Goal: Transaction & Acquisition: Obtain resource

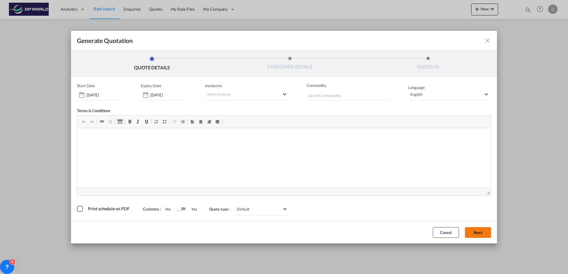
click at [469, 191] on span "◢" at bounding box center [283, 192] width 413 height 8
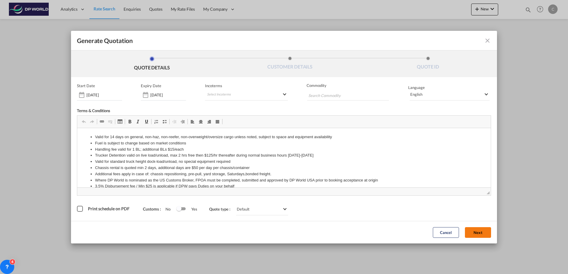
click at [474, 232] on button "Next" at bounding box center [478, 232] width 26 height 11
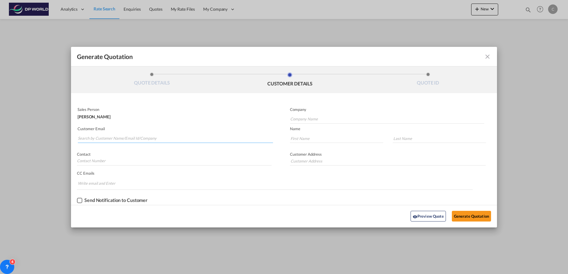
click at [125, 138] on input "Search by Customer Name/Email Id/Company" at bounding box center [175, 138] width 195 height 9
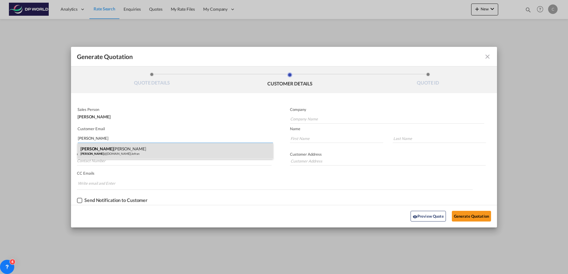
type input "[PERSON_NAME]"
click at [120, 150] on div "[PERSON_NAME] [PERSON_NAME] @[DOMAIN_NAME] | [PERSON_NAME]" at bounding box center [174, 151] width 195 height 16
type input "Jofran"
type input "[PERSON_NAME][EMAIL_ADDRESS][DOMAIN_NAME]"
type input "[PERSON_NAME]"
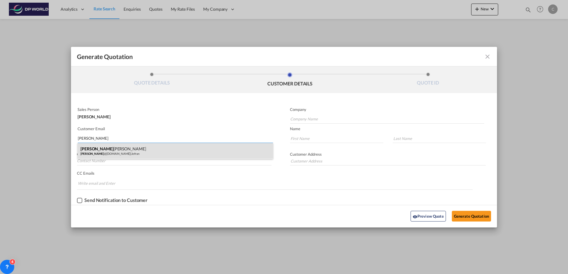
type input "[PERSON_NAME]"
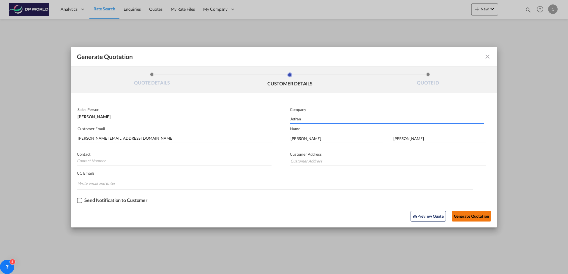
click at [465, 216] on button "Generate Quotation" at bounding box center [471, 216] width 39 height 11
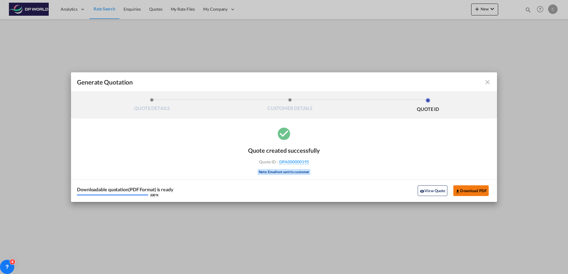
click at [473, 194] on button "Download PDF" at bounding box center [470, 191] width 35 height 11
click at [489, 80] on md-icon "icon-close fg-AAA8AD cursor m-0" at bounding box center [487, 82] width 7 height 7
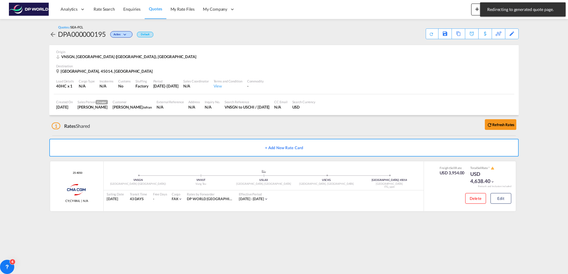
click at [50, 33] on md-icon "icon-arrow-left" at bounding box center [52, 34] width 7 height 7
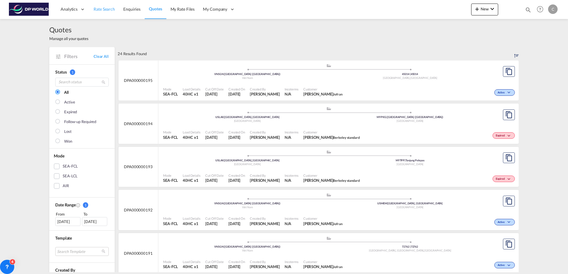
click at [106, 12] on span "Rate Search" at bounding box center [104, 9] width 21 height 5
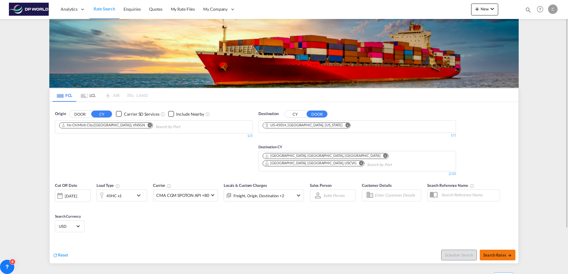
click at [497, 253] on span "Search Rates" at bounding box center [497, 255] width 29 height 5
type input "VNSGN to 45014 / [DATE]"
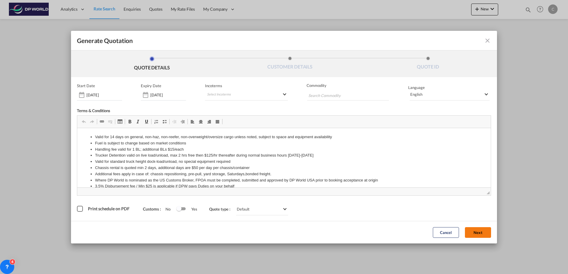
click at [477, 232] on button "Next" at bounding box center [478, 232] width 26 height 11
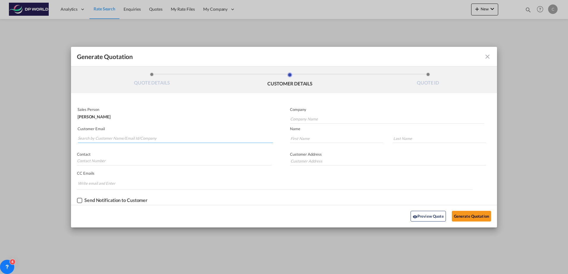
click at [143, 138] on input "Search by Customer Name/Email Id/Company" at bounding box center [175, 138] width 195 height 9
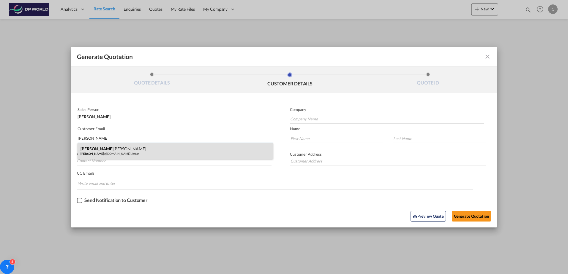
type input "[PERSON_NAME]"
click at [134, 152] on div "[PERSON_NAME] [PERSON_NAME] @[DOMAIN_NAME] | [PERSON_NAME]" at bounding box center [174, 151] width 195 height 16
type input "Jofran"
type input "[PERSON_NAME][EMAIL_ADDRESS][DOMAIN_NAME]"
type input "[PERSON_NAME]"
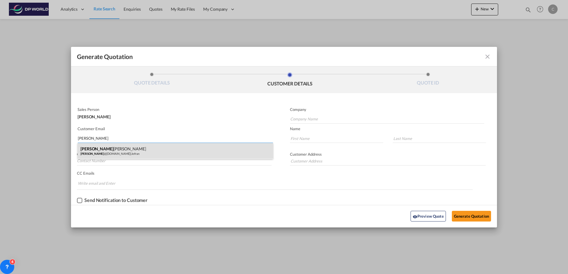
type input "[PERSON_NAME]"
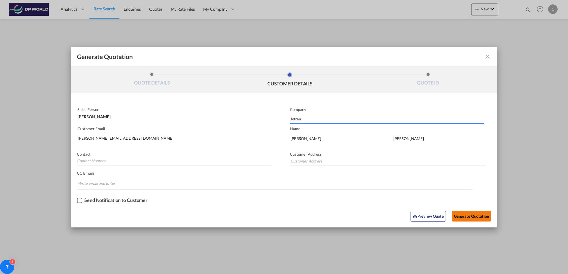
click at [457, 216] on button "Generate Quotation" at bounding box center [471, 216] width 39 height 11
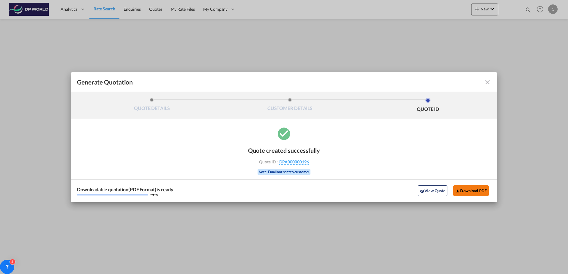
click at [467, 192] on button "Download PDF" at bounding box center [470, 191] width 35 height 11
click at [487, 83] on md-icon "icon-close fg-AAA8AD cursor m-0" at bounding box center [487, 82] width 7 height 7
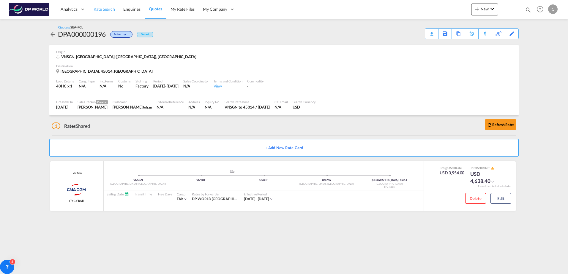
click at [98, 6] on link "Rate Search" at bounding box center [104, 9] width 30 height 19
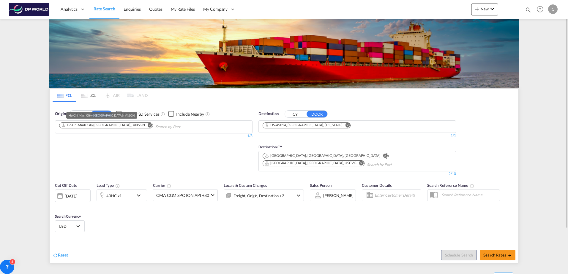
click at [121, 124] on md-chip "Ho Chi Minh City ([GEOGRAPHIC_DATA]), VNSGN" at bounding box center [106, 126] width 94 height 6
drag, startPoint x: 122, startPoint y: 124, endPoint x: 126, endPoint y: 124, distance: 4.5
click at [148, 124] on md-icon "Remove" at bounding box center [150, 125] width 4 height 4
click at [126, 125] on md-chips at bounding box center [153, 127] width 197 height 12
paste input "[GEOGRAPHIC_DATA]"
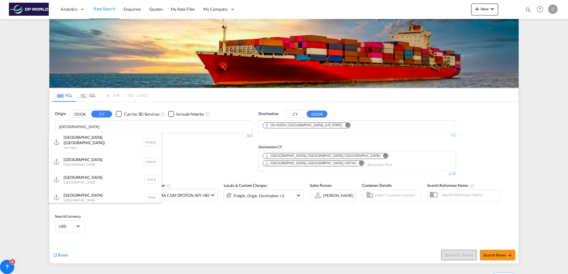
type input "[GEOGRAPHIC_DATA]"
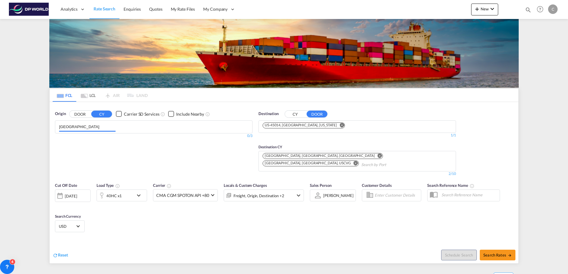
click at [294, 114] on button "CY" at bounding box center [295, 114] width 21 height 7
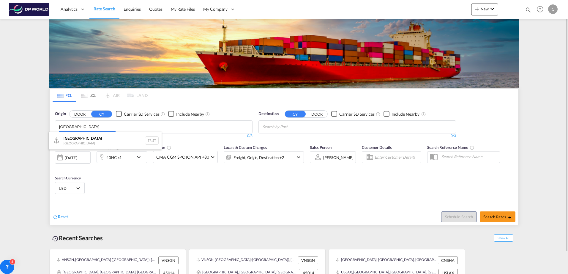
click at [142, 127] on body "Analytics Dashboard Rate Search Enquiries Quotes My Rate Files My Company" at bounding box center [284, 137] width 568 height 274
click at [99, 146] on div "[GEOGRAPHIC_DATA] [GEOGRAPHIC_DATA] TRIST" at bounding box center [105, 141] width 113 height 18
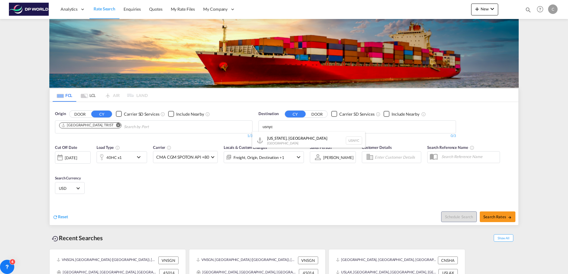
type input "usnyc"
click at [296, 124] on body "Analytics Dashboard Rate Search Enquiries Quotes My Rate Files My Company" at bounding box center [284, 137] width 568 height 274
click at [287, 144] on div "[US_STATE], [GEOGRAPHIC_DATA] [GEOGRAPHIC_DATA] USNYC" at bounding box center [308, 141] width 113 height 18
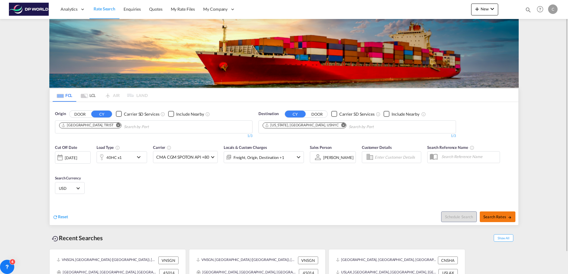
click at [489, 220] on button "Search Rates" at bounding box center [497, 217] width 36 height 11
type input "TRIST to USNYC / [DATE]"
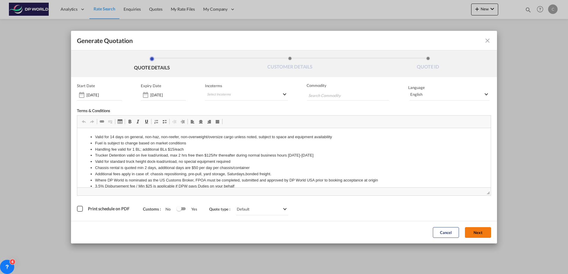
click at [474, 231] on button "Next" at bounding box center [478, 232] width 26 height 11
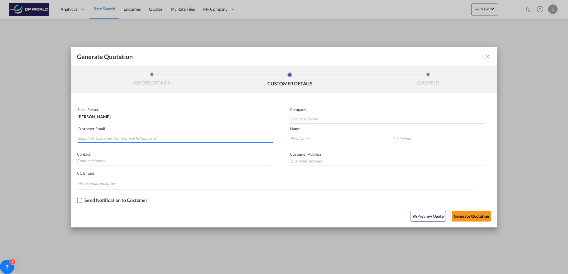
click at [94, 139] on input "Search by Customer Name/Email Id/Company" at bounding box center [175, 138] width 195 height 9
type input "c"
click at [313, 121] on input "Company Name" at bounding box center [387, 119] width 194 height 9
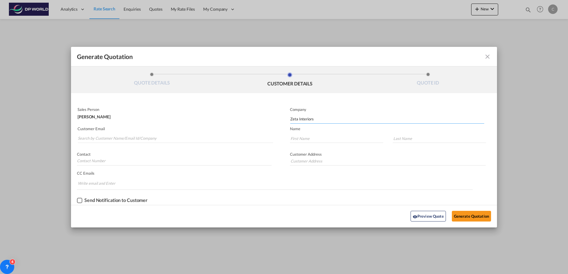
type input "Zeta Interiors"
click at [95, 162] on input "Generate QuotationQUOTE ..." at bounding box center [174, 161] width 194 height 9
type input "F"
click at [317, 138] on input "Generate QuotationQUOTE ..." at bounding box center [336, 138] width 93 height 9
type input "[PERSON_NAME]"
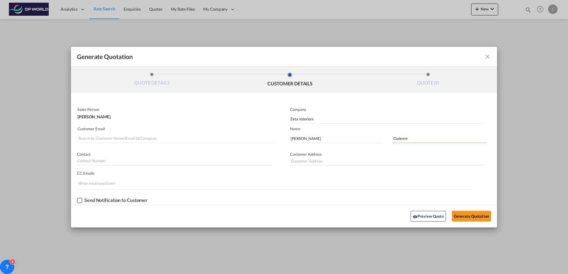
type input "Ozdemir"
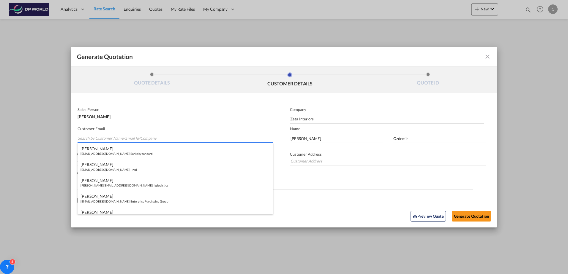
click at [114, 141] on input "Search by Customer Name/Email Id/Company" at bounding box center [175, 138] width 195 height 9
paste input "[PERSON_NAME][EMAIL_ADDRESS][DOMAIN_NAME]"
type input "[PERSON_NAME][EMAIL_ADDRESS][DOMAIN_NAME]"
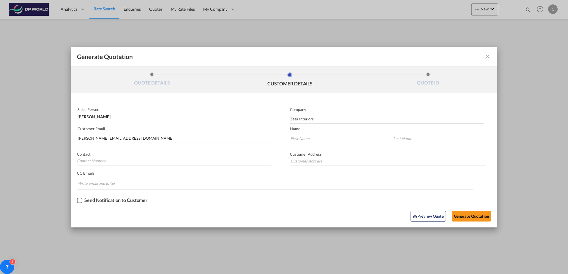
type input "[PERSON_NAME][EMAIL_ADDRESS][DOMAIN_NAME]"
click at [324, 139] on input "Generate QuotationQUOTE ..." at bounding box center [336, 138] width 93 height 9
type input "[PERSON_NAME]"
type input "Ozdemir"
click at [462, 218] on button "Generate Quotation" at bounding box center [471, 216] width 39 height 11
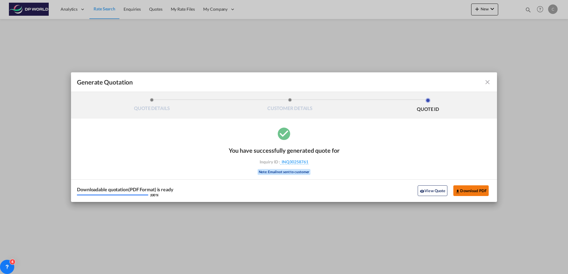
click at [472, 191] on button "Download PDF" at bounding box center [470, 191] width 35 height 11
click at [490, 80] on md-icon "icon-close fg-AAA8AD cursor m-0" at bounding box center [487, 82] width 7 height 7
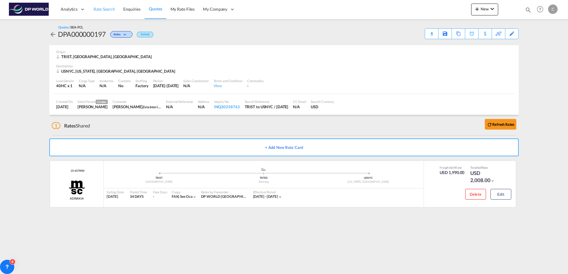
click at [99, 7] on span "Rate Search" at bounding box center [104, 9] width 21 height 5
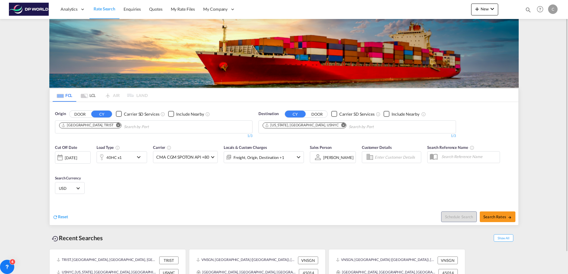
click at [204, 192] on div "Cut Off Date [DATE] [DATE] Load Type 40HC x1 Carrier CMA CGM SPOTON API +80 Onl…" at bounding box center [284, 171] width 469 height 58
drag, startPoint x: 311, startPoint y: 124, endPoint x: 301, endPoint y: 128, distance: 11.0
click at [341, 124] on md-icon "Remove" at bounding box center [343, 125] width 4 height 4
click at [295, 129] on input "Chips input." at bounding box center [290, 127] width 56 height 10
type input "usnyc"
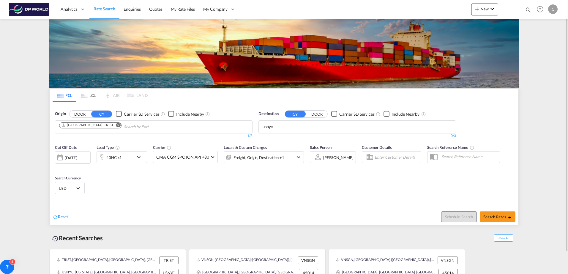
click at [316, 115] on button "DOOR" at bounding box center [316, 114] width 21 height 7
click at [284, 125] on body "Analytics Dashboard Rate Search Enquiries Quotes My Rate Files My Company" at bounding box center [284, 137] width 568 height 274
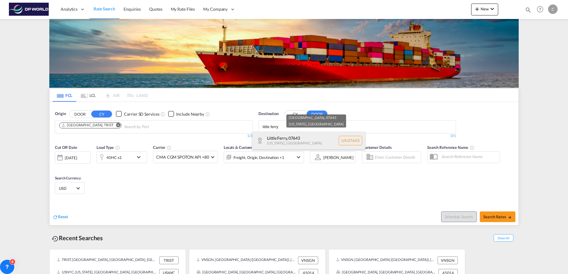
type input "little ferry"
click at [308, 139] on div "[GEOGRAPHIC_DATA][US_STATE] , [GEOGRAPHIC_DATA] [GEOGRAPHIC_DATA]-07643" at bounding box center [308, 141] width 113 height 18
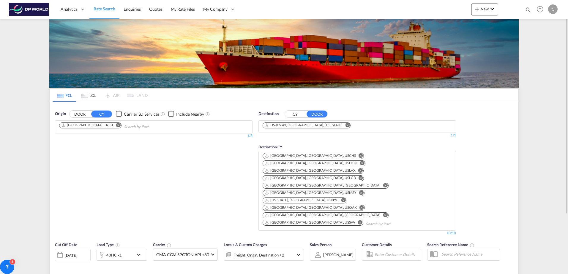
click at [358, 154] on md-icon "Remove" at bounding box center [360, 156] width 4 height 4
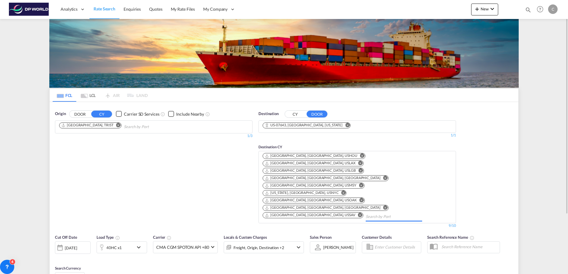
click at [360, 156] on md-icon "Remove" at bounding box center [362, 156] width 4 height 4
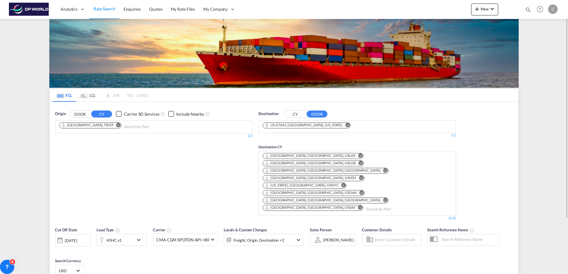
click at [358, 156] on md-icon "Remove" at bounding box center [360, 156] width 4 height 4
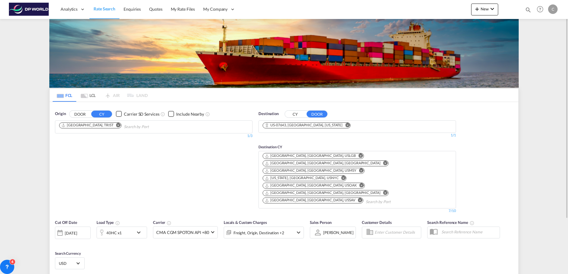
click at [358, 156] on md-icon "Remove" at bounding box center [360, 156] width 4 height 4
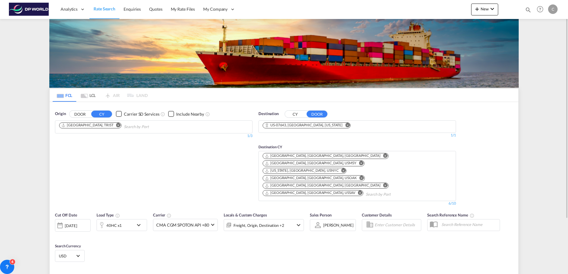
click at [383, 156] on md-icon "Remove" at bounding box center [385, 156] width 4 height 4
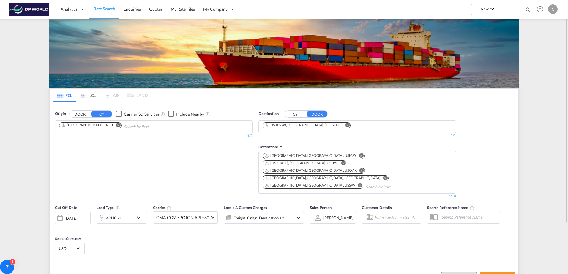
click at [359, 155] on md-icon "Remove" at bounding box center [361, 156] width 4 height 4
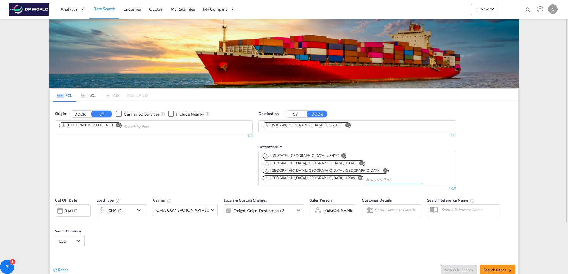
click at [363, 161] on md-icon "Remove" at bounding box center [361, 163] width 4 height 4
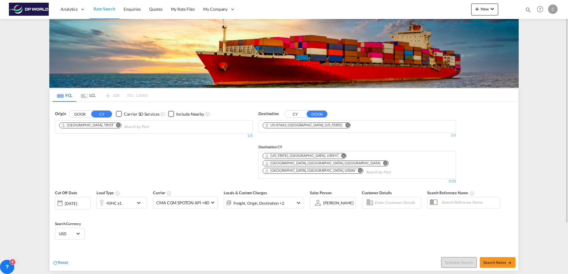
click at [383, 161] on md-icon "Remove" at bounding box center [385, 163] width 4 height 4
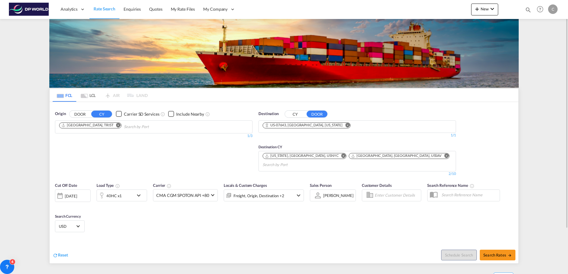
click at [444, 155] on md-icon "Remove" at bounding box center [446, 156] width 4 height 4
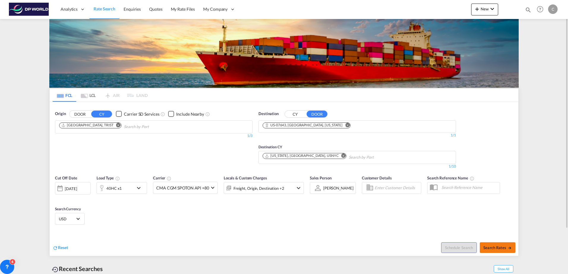
click at [492, 248] on span "Search Rates" at bounding box center [497, 248] width 29 height 5
type input "TRIST to 07643 / [DATE]"
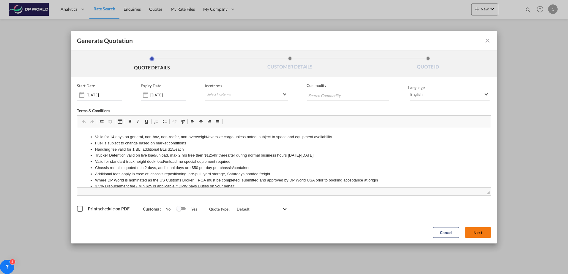
click at [479, 230] on button "Next" at bounding box center [478, 232] width 26 height 11
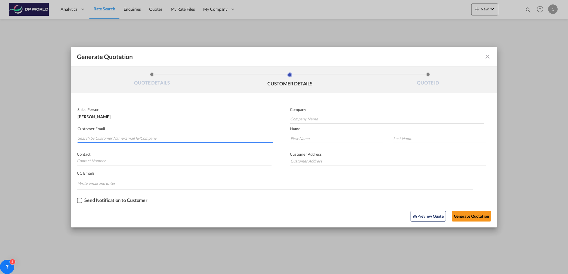
click at [114, 138] on input "Search by Customer Name/Email Id/Company" at bounding box center [175, 138] width 195 height 9
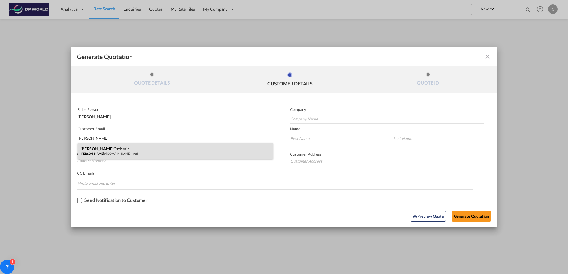
type input "[PERSON_NAME]"
click at [107, 153] on div "[PERSON_NAME] [PERSON_NAME] @[DOMAIN_NAME] null" at bounding box center [174, 151] width 195 height 16
type input "Zeta Interiors"
type input "[PERSON_NAME][EMAIL_ADDRESS][DOMAIN_NAME]"
type input "[PERSON_NAME]"
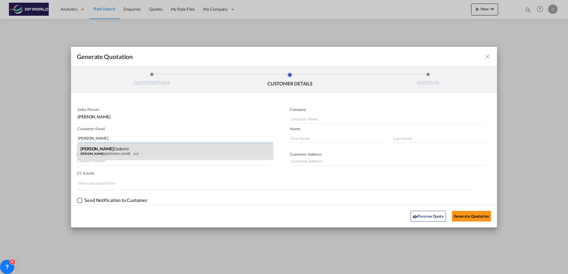
type input "Ozdemir"
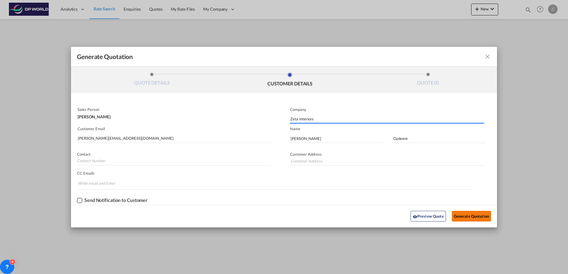
click at [468, 217] on button "Generate Quotation" at bounding box center [471, 216] width 39 height 11
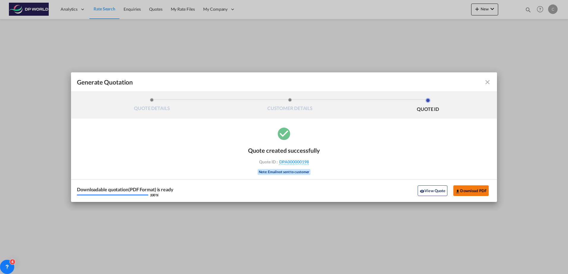
click at [465, 191] on button "Download PDF" at bounding box center [470, 191] width 35 height 11
drag, startPoint x: 488, startPoint y: 82, endPoint x: 488, endPoint y: 86, distance: 3.9
click at [488, 82] on md-icon "icon-close fg-AAA8AD cursor m-0" at bounding box center [487, 82] width 7 height 7
